Goal: Check status

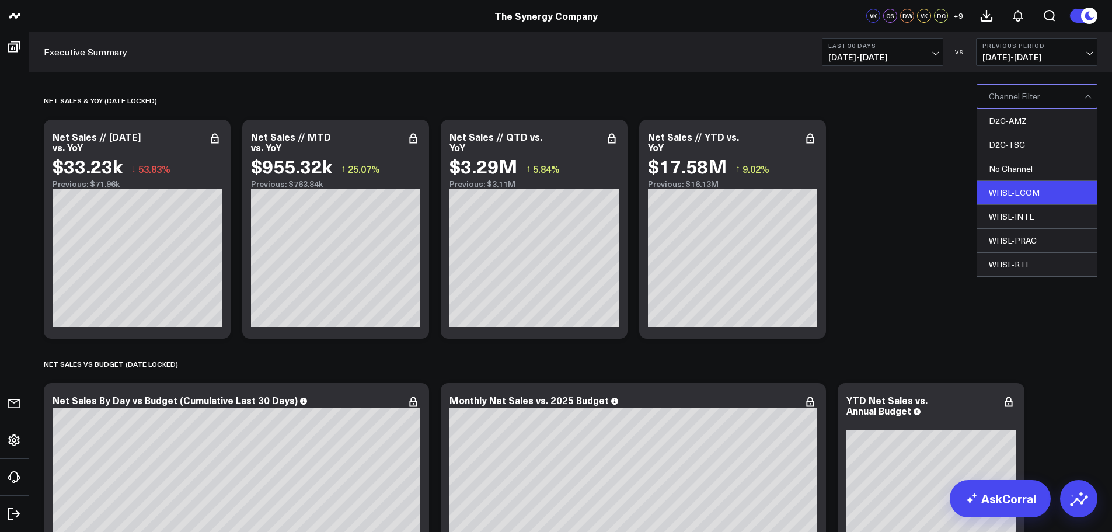
click at [1056, 188] on div "WHSL-ECOM" at bounding box center [1037, 193] width 120 height 24
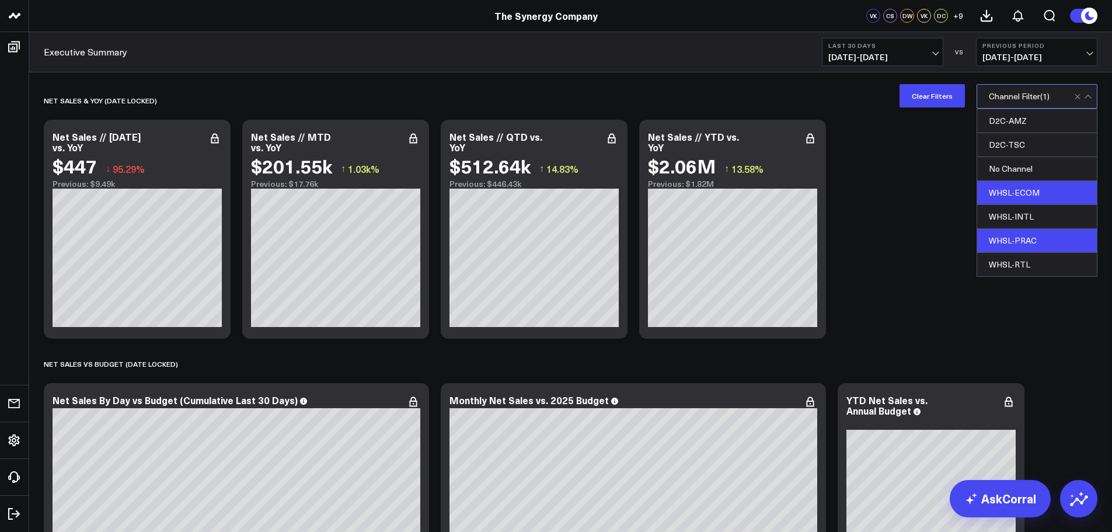
click at [1030, 240] on div "WHSL-PRAC" at bounding box center [1037, 241] width 120 height 24
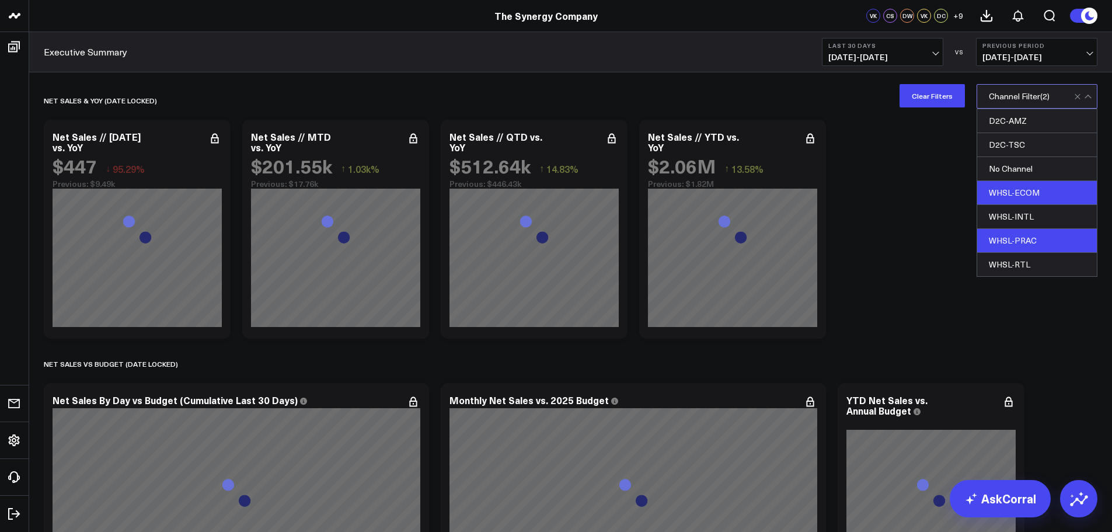
click at [1025, 192] on div "WHSL-ECOM" at bounding box center [1037, 193] width 120 height 24
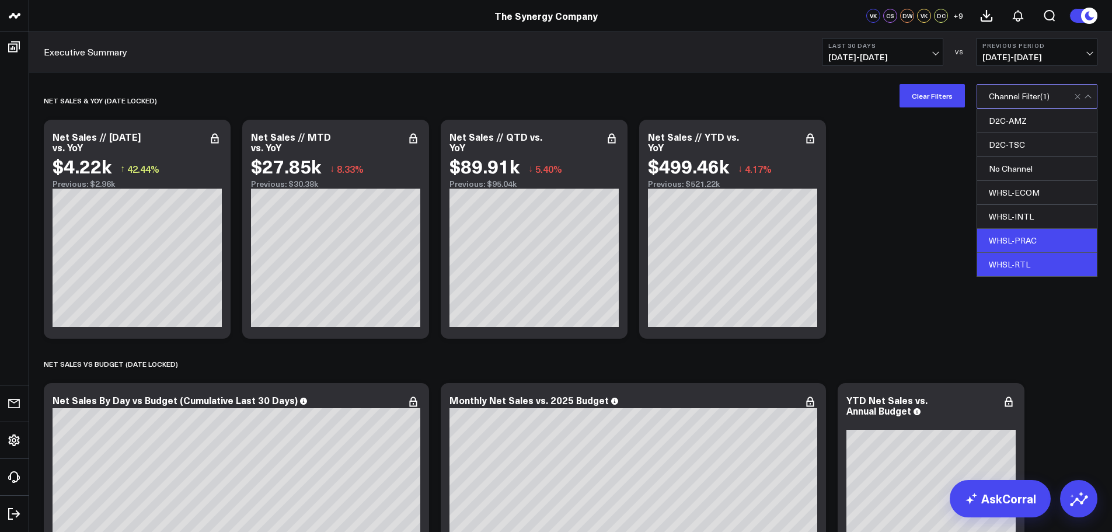
click at [1029, 257] on div "WHSL-RTL" at bounding box center [1037, 264] width 120 height 23
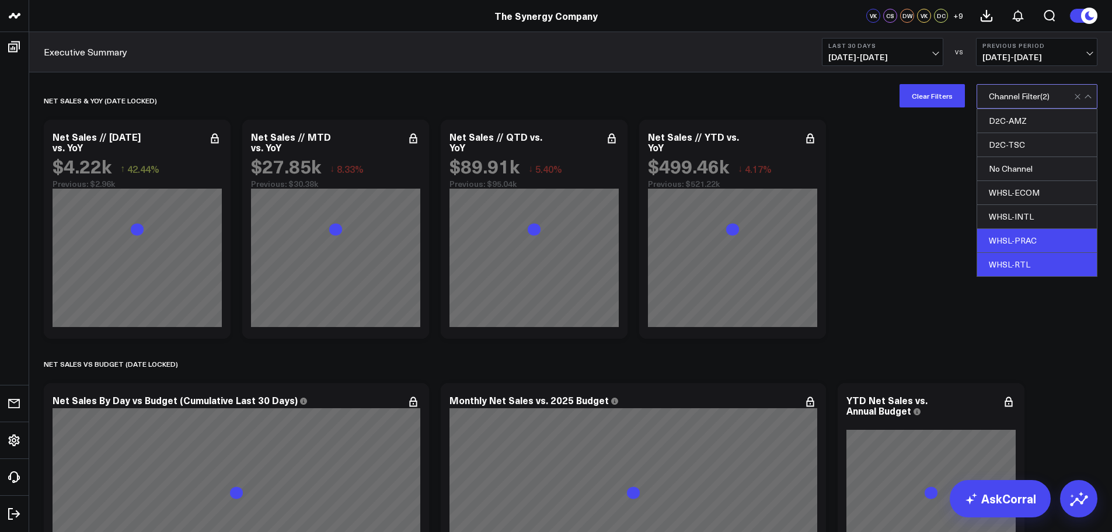
click at [1026, 239] on div "WHSL-PRAC" at bounding box center [1037, 241] width 120 height 24
